Goal: Task Accomplishment & Management: Manage account settings

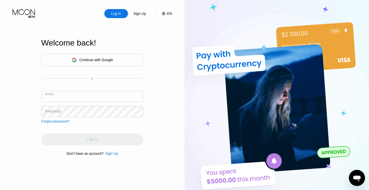
click at [79, 100] on input "text" at bounding box center [92, 96] width 102 height 11
type input "A"
click at [67, 93] on input "text" at bounding box center [92, 96] width 102 height 11
type input "[EMAIL_ADDRESS][DOMAIN_NAME]"
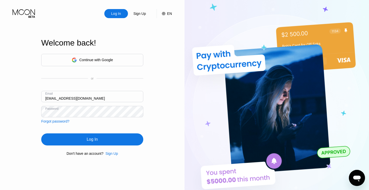
click at [85, 138] on div "Log In" at bounding box center [92, 139] width 102 height 12
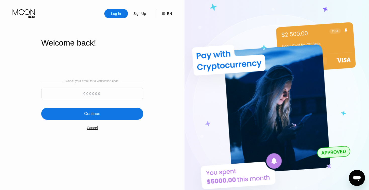
click at [81, 96] on input at bounding box center [92, 93] width 102 height 11
paste input "652775"
type input "652775"
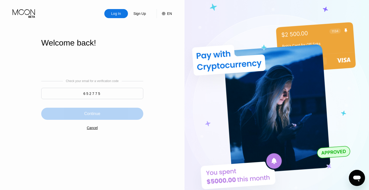
click at [92, 110] on div "Continue" at bounding box center [92, 114] width 102 height 12
